Goal: Transaction & Acquisition: Purchase product/service

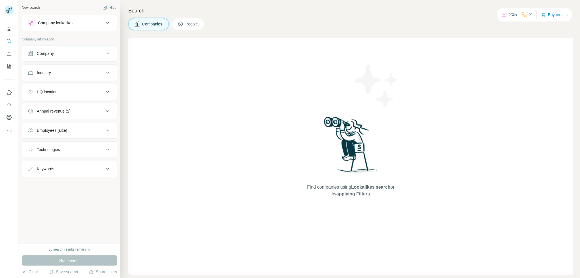
click at [555, 14] on button "Buy credits" at bounding box center [554, 15] width 26 height 8
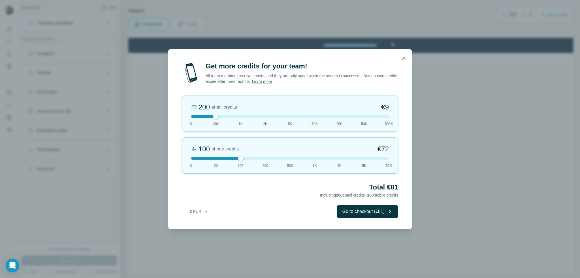
drag, startPoint x: 215, startPoint y: 156, endPoint x: 246, endPoint y: 156, distance: 31.4
click at [246, 156] on div "100 phone credits €[PHONE_NUMBER] 1K 2K 5K 50K" at bounding box center [290, 156] width 216 height 36
drag, startPoint x: 214, startPoint y: 117, endPoint x: 186, endPoint y: 120, distance: 27.6
click at [189, 119] on div "0 email credits €0 0 200 1K 2K 5K 10K 20K 50K 500K" at bounding box center [290, 114] width 216 height 36
click at [404, 57] on icon "button" at bounding box center [404, 58] width 6 height 6
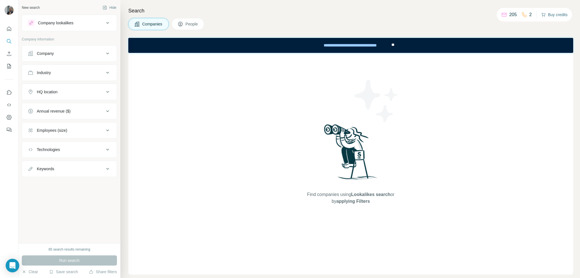
click at [557, 13] on button "Buy credits" at bounding box center [554, 15] width 26 height 8
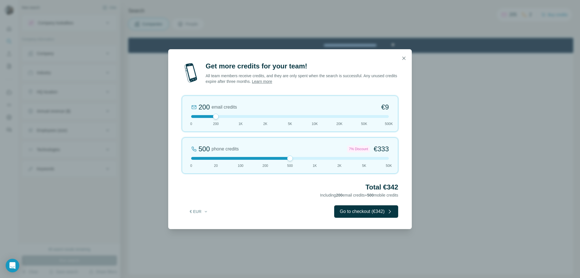
drag, startPoint x: 216, startPoint y: 156, endPoint x: 283, endPoint y: 155, distance: 66.5
click at [283, 155] on div "500 phone credits 7% Discount €333 0 20 100 200 500 1K 2K 5K 50K" at bounding box center [290, 156] width 216 height 36
click at [217, 116] on div at bounding box center [216, 117] width 6 height 6
click at [473, 98] on div "Get more credits for your team! All team members receive credits, and they are …" at bounding box center [290, 139] width 580 height 278
click at [405, 58] on icon "button" at bounding box center [404, 58] width 6 height 6
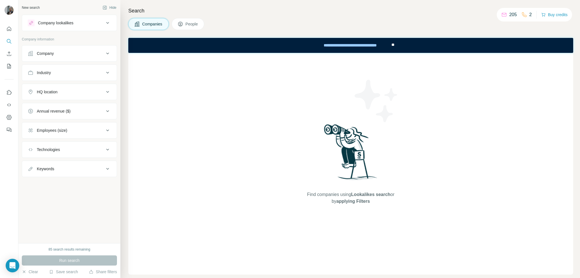
click at [487, 100] on div "Find companies using Lookalikes search or by applying Filters" at bounding box center [350, 164] width 445 height 222
